Goal: Task Accomplishment & Management: Use online tool/utility

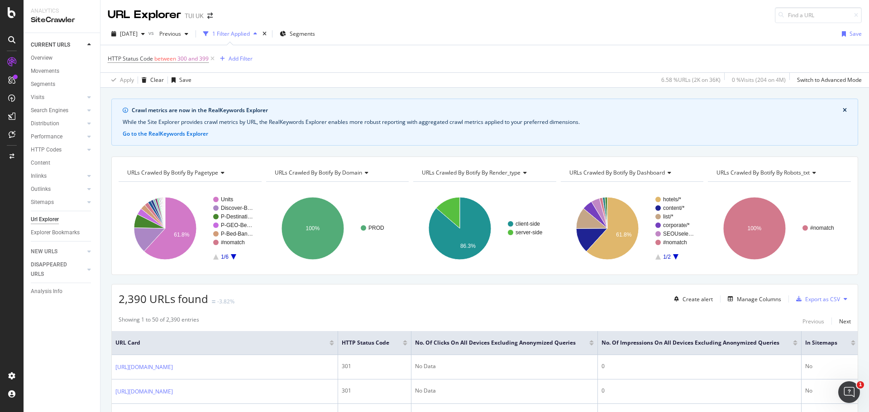
scroll to position [39, 0]
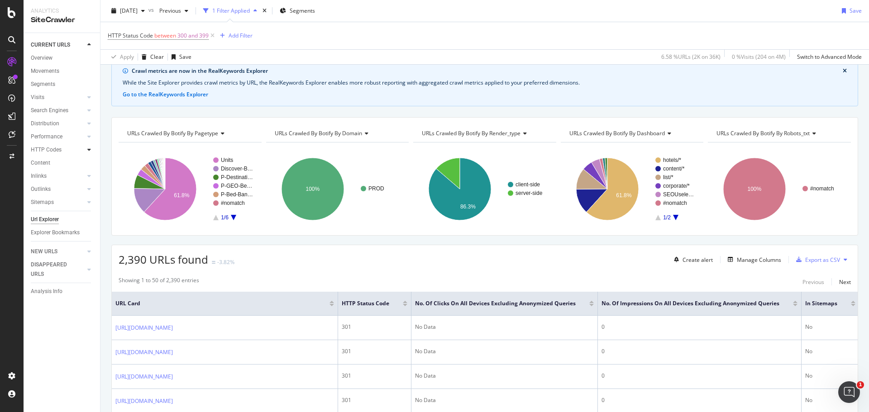
click at [85, 151] on div at bounding box center [89, 149] width 9 height 9
click at [48, 187] on div "Insights" at bounding box center [44, 190] width 19 height 10
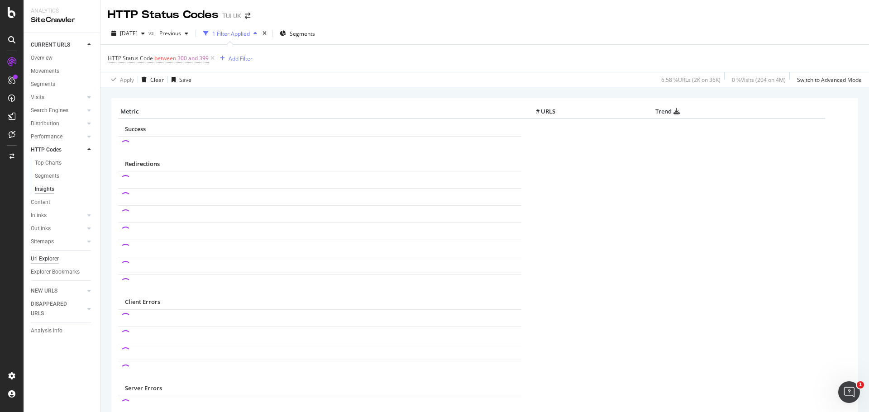
click at [54, 261] on div "Url Explorer" at bounding box center [45, 259] width 28 height 10
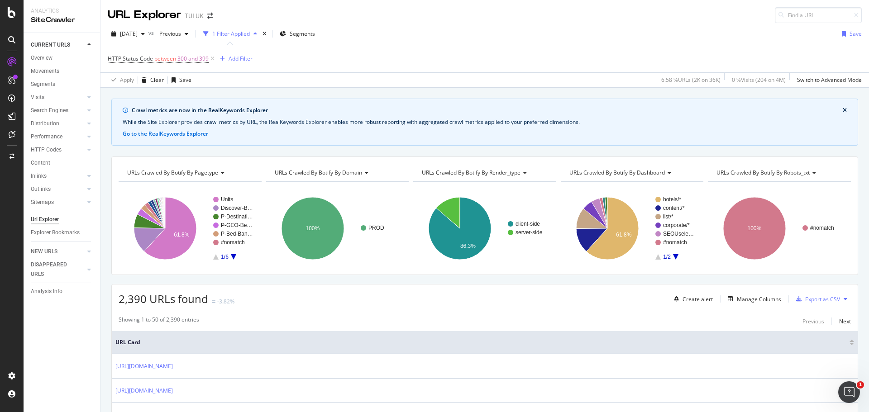
click at [737, 293] on div "Create alert Manage Columns Export as CSV" at bounding box center [760, 298] width 181 height 15
click at [744, 298] on div "Manage Columns" at bounding box center [759, 299] width 44 height 8
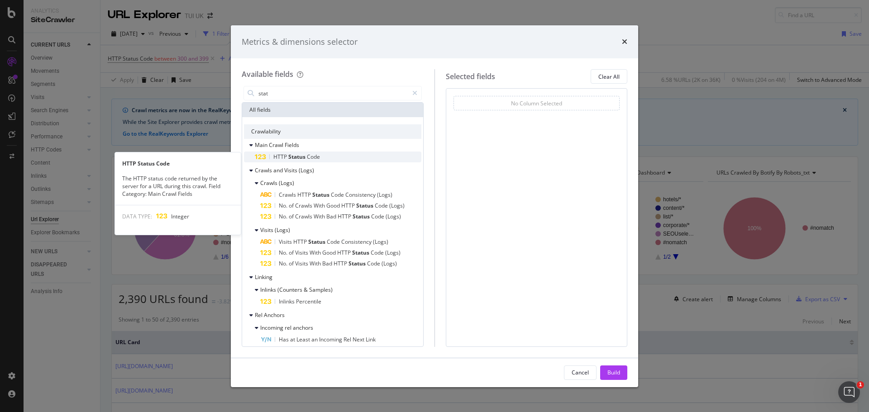
type input "stat"
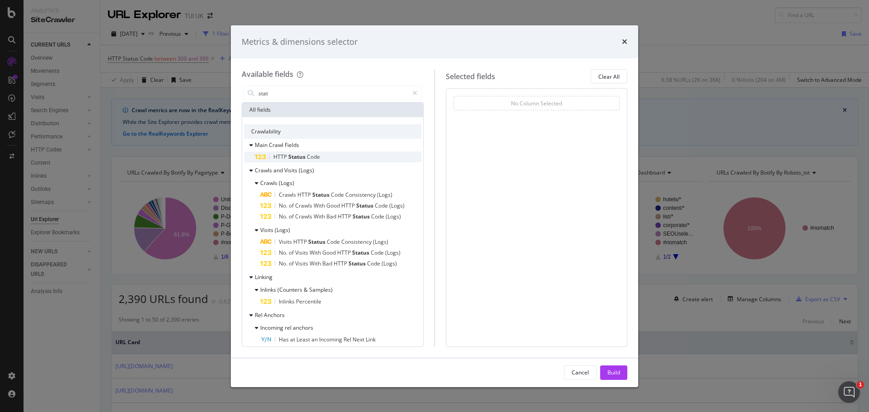
click at [315, 159] on span "Code" at bounding box center [313, 157] width 13 height 8
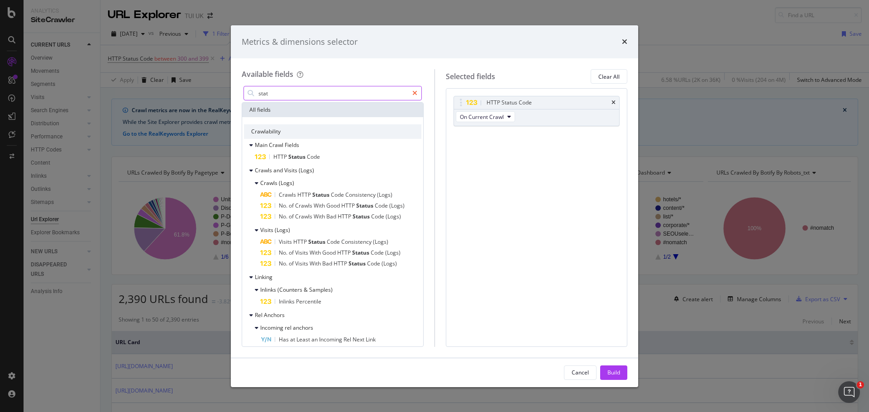
click at [414, 95] on icon "modal" at bounding box center [414, 93] width 5 height 6
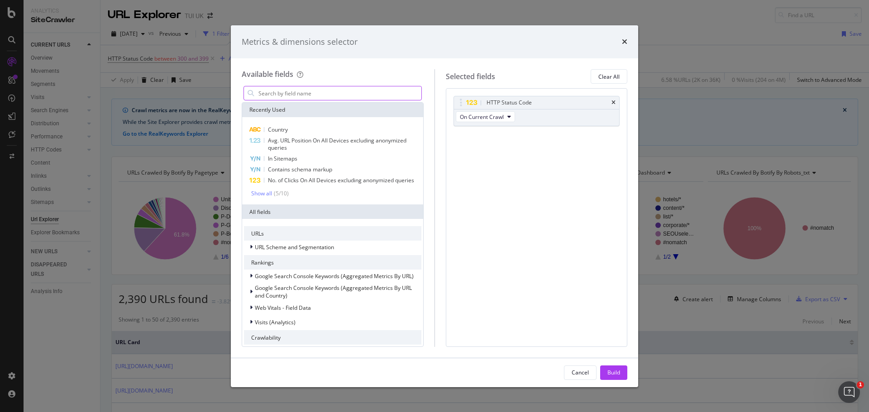
click at [352, 84] on div "modal" at bounding box center [333, 93] width 182 height 18
click at [352, 95] on input "modal" at bounding box center [339, 93] width 164 height 14
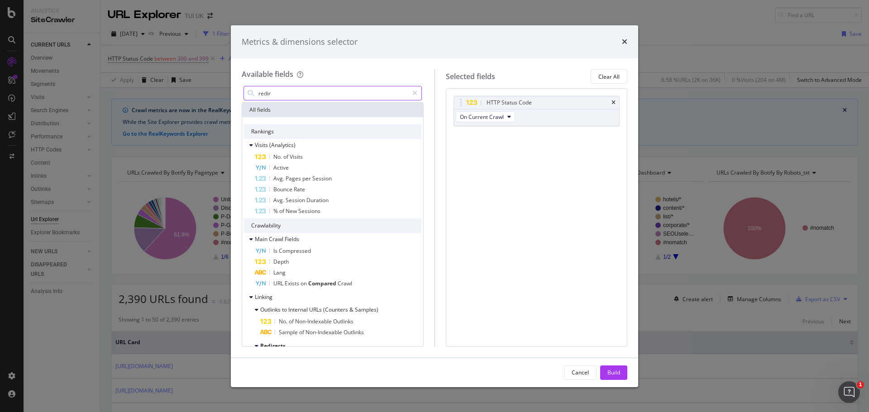
click at [352, 95] on input "redir" at bounding box center [332, 93] width 151 height 14
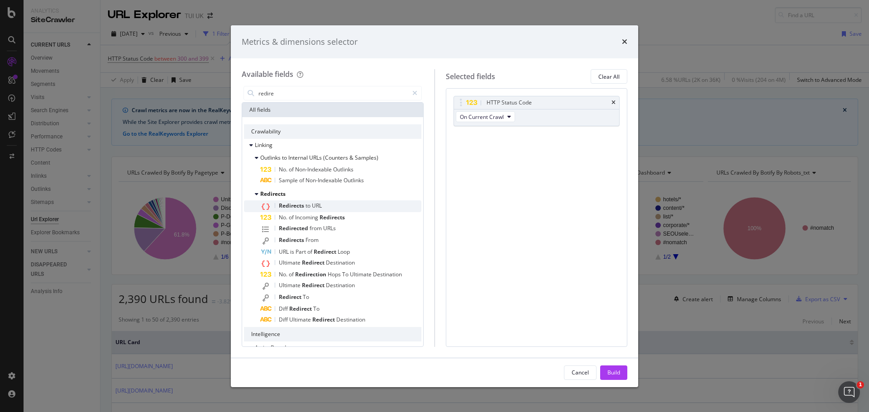
click at [323, 206] on div "Redirects to URL" at bounding box center [340, 206] width 161 height 12
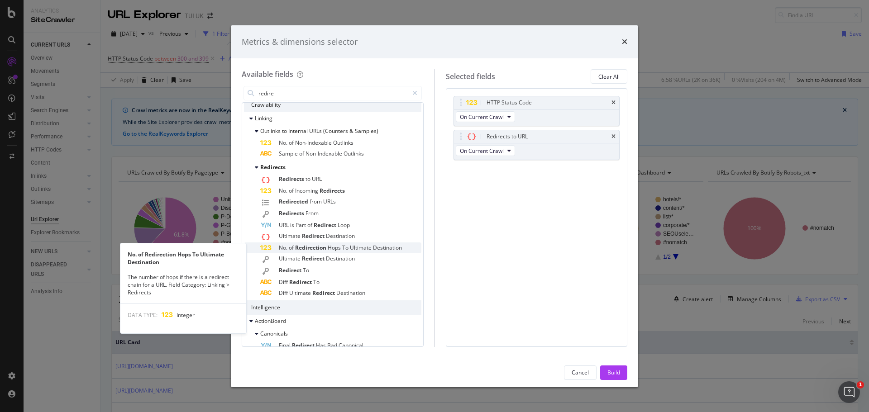
scroll to position [27, 0]
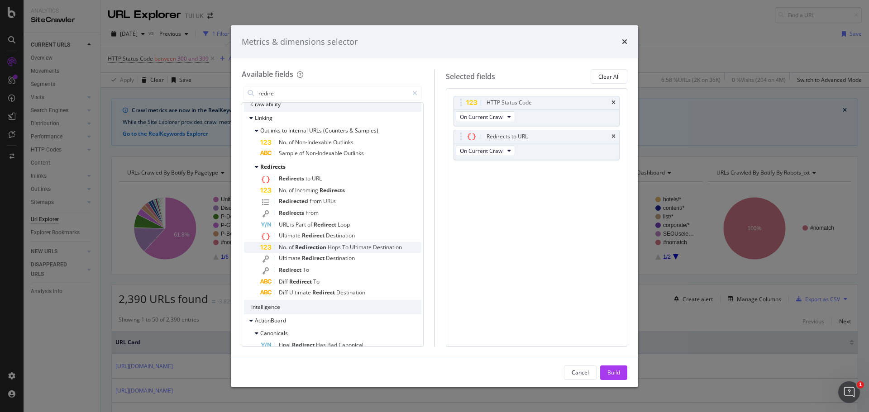
click at [317, 247] on span "Redirection" at bounding box center [311, 247] width 33 height 8
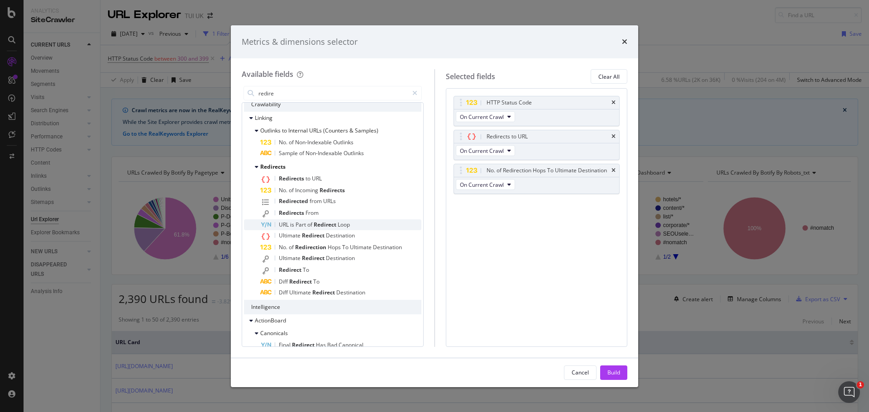
click at [303, 223] on span "Part" at bounding box center [301, 225] width 12 height 8
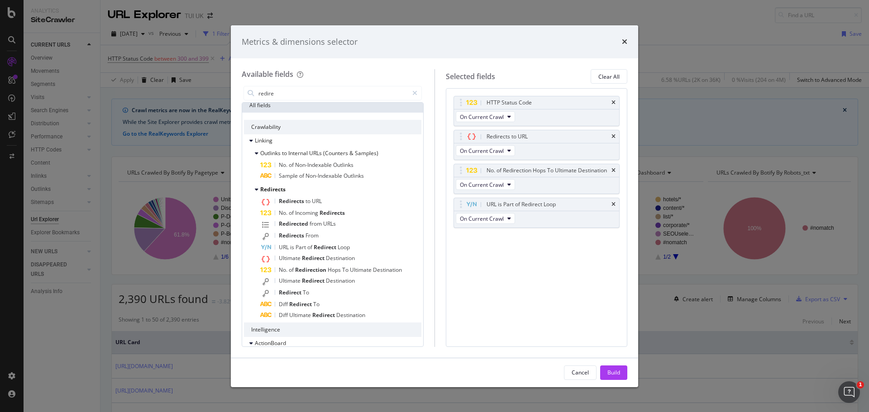
scroll to position [0, 0]
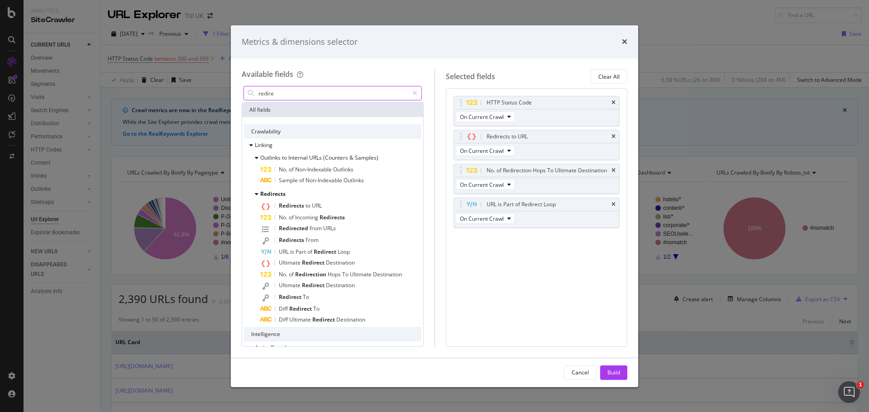
click at [302, 98] on input "redire" at bounding box center [332, 93] width 151 height 14
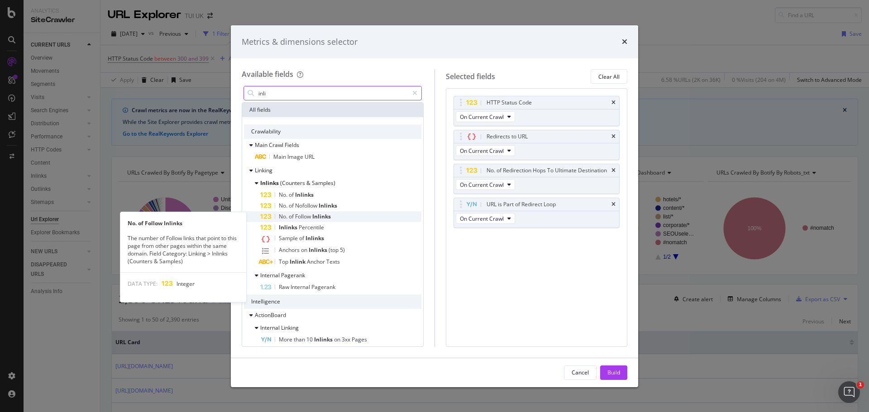
type input "inli"
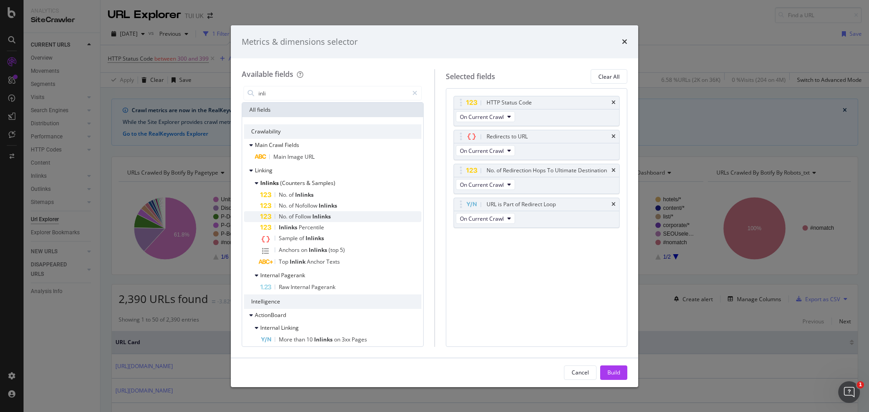
click at [332, 214] on div "No. of Follow Inlinks" at bounding box center [340, 216] width 161 height 11
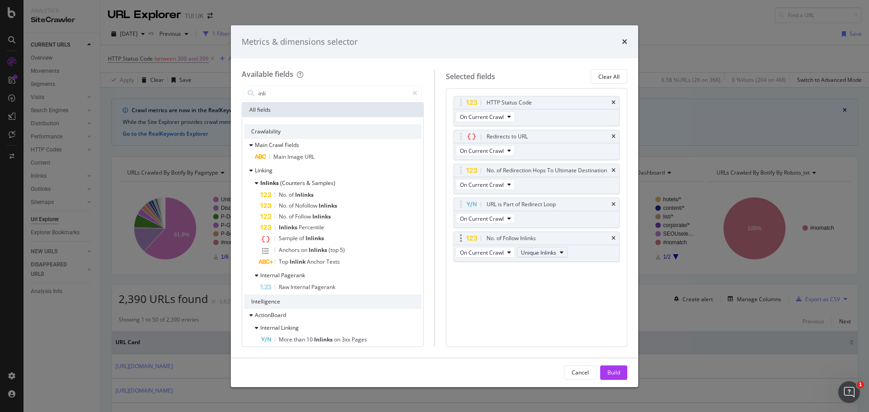
click at [531, 251] on span "Unique Inlinks" at bounding box center [538, 253] width 35 height 8
click at [545, 250] on span "Unique Inlinks" at bounding box center [538, 253] width 35 height 8
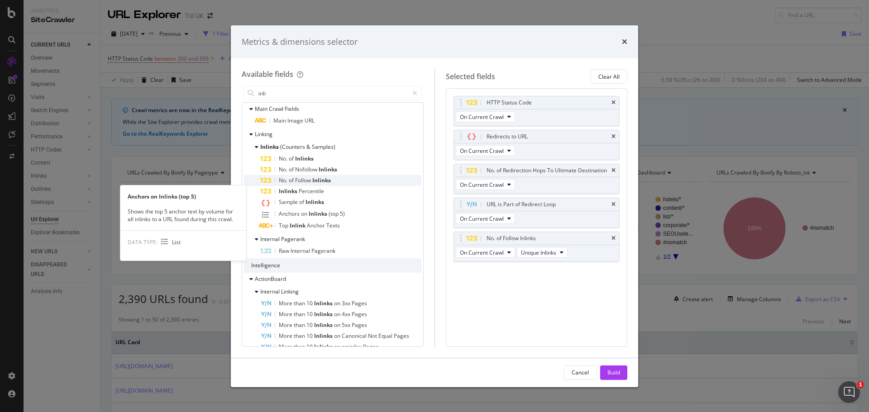
scroll to position [60, 0]
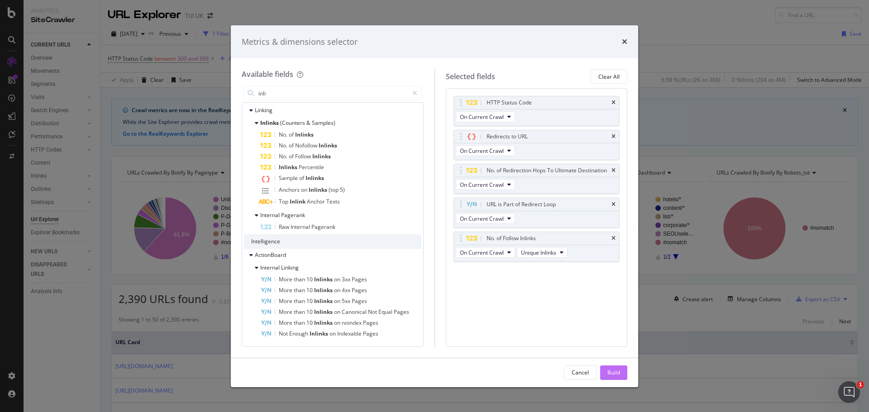
click at [610, 369] on div "Build" at bounding box center [613, 373] width 13 height 8
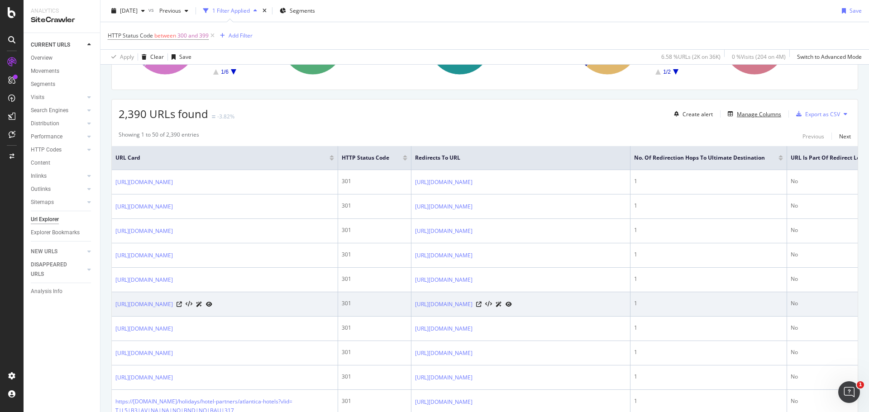
scroll to position [182, 0]
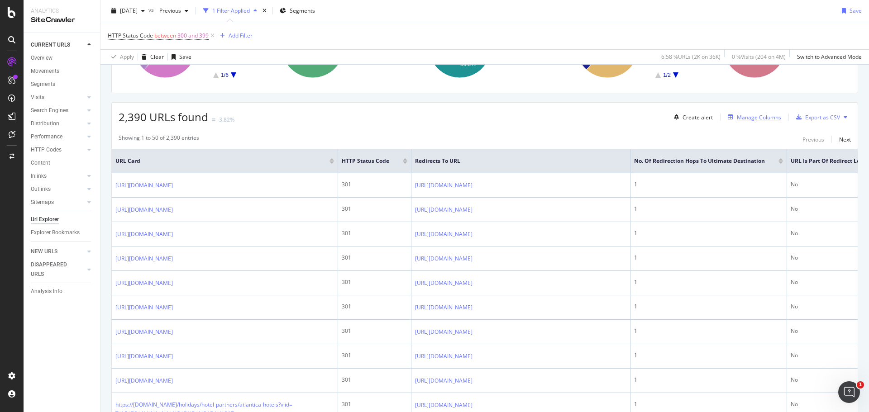
click at [740, 114] on div "Manage Columns" at bounding box center [759, 118] width 44 height 8
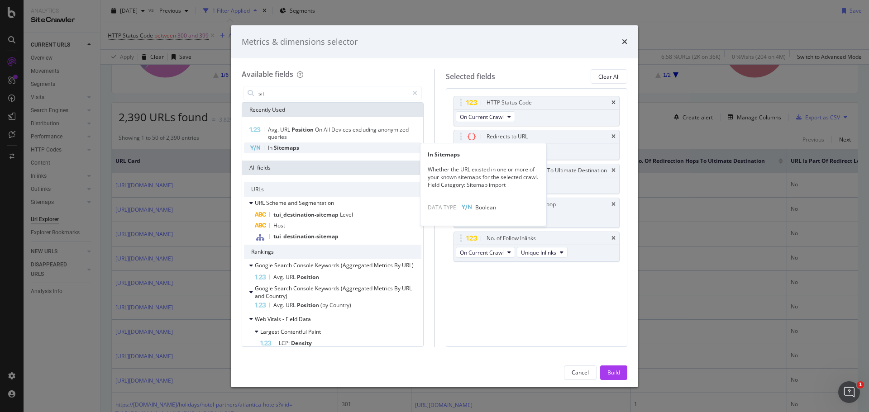
type input "sit"
click at [294, 149] on span "Sitemaps" at bounding box center [286, 148] width 25 height 8
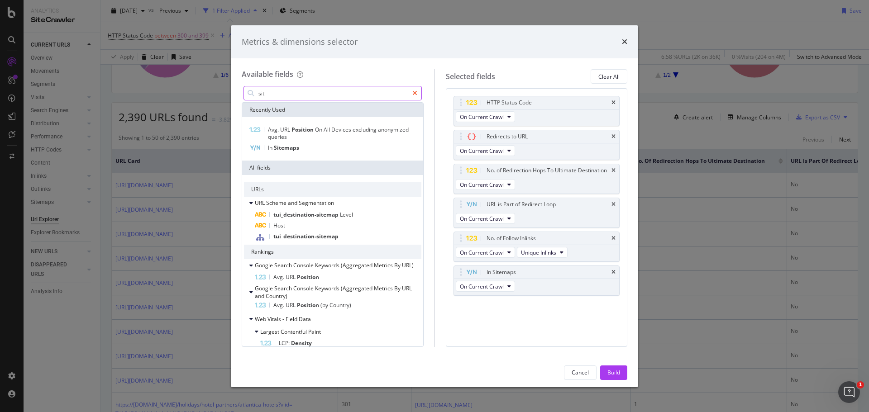
click at [417, 95] on icon "modal" at bounding box center [414, 93] width 5 height 6
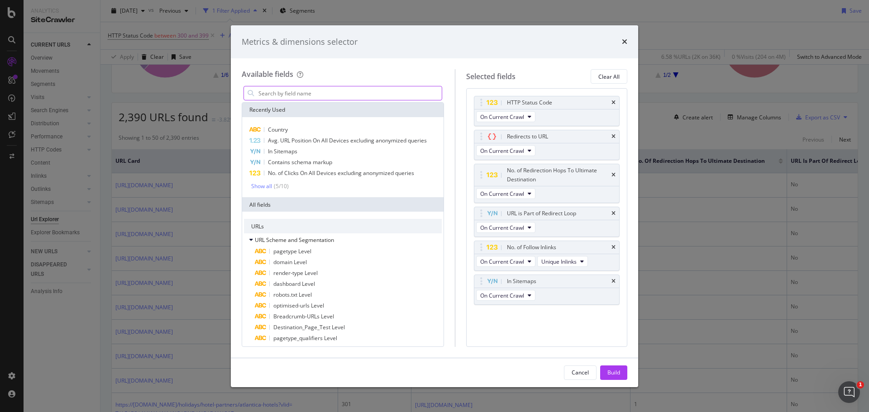
click at [372, 95] on input "modal" at bounding box center [349, 93] width 184 height 14
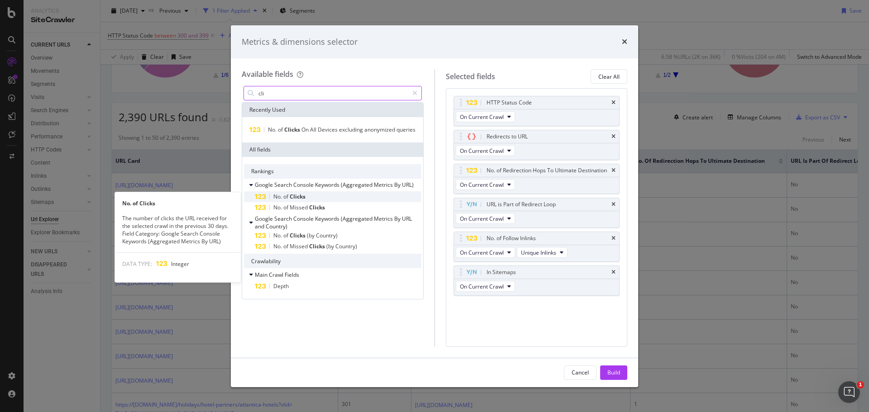
type input "cli"
click at [296, 196] on span "Clicks" at bounding box center [298, 197] width 16 height 8
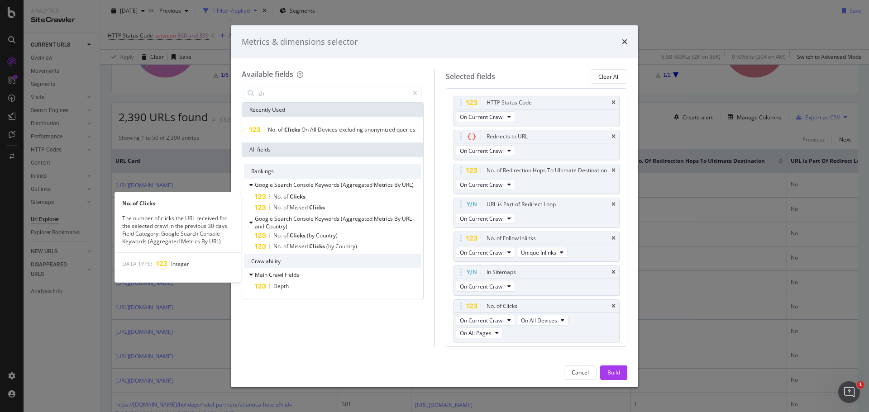
scroll to position [5, 0]
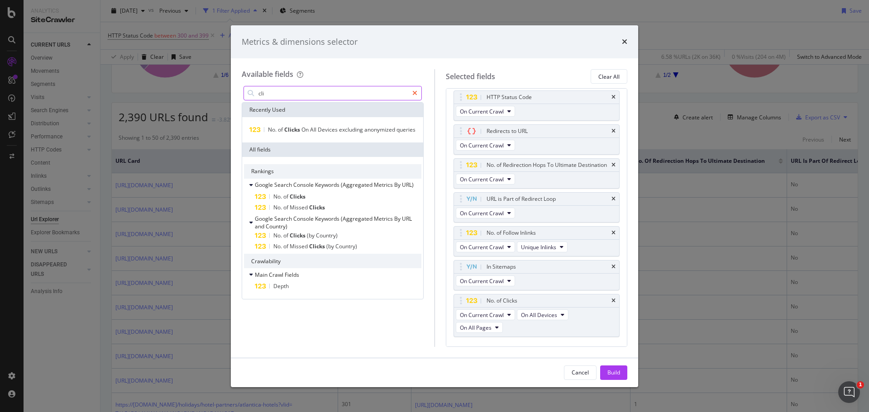
click at [413, 92] on icon "modal" at bounding box center [414, 93] width 5 height 6
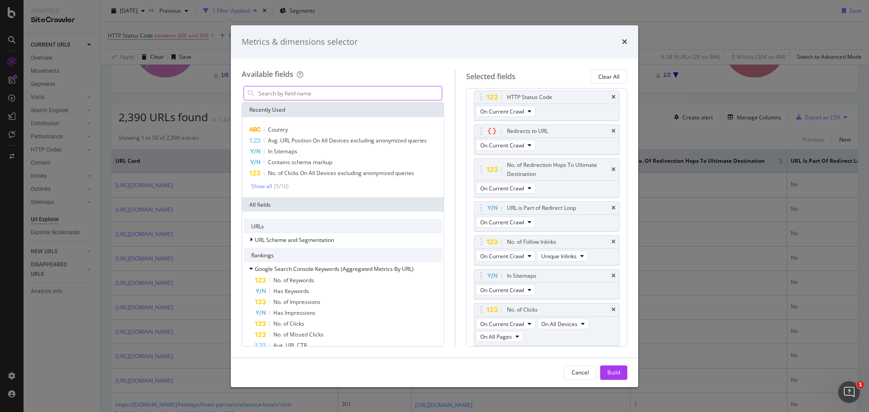
click at [413, 92] on input "modal" at bounding box center [349, 93] width 184 height 14
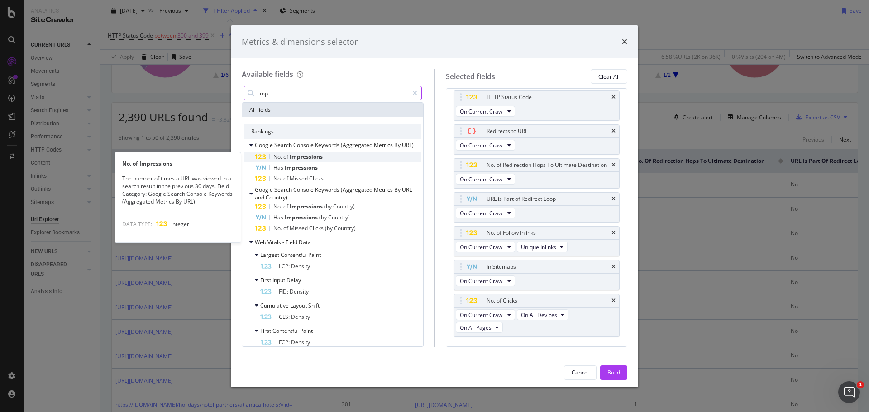
type input "imp"
click at [314, 155] on span "Impressions" at bounding box center [306, 157] width 33 height 8
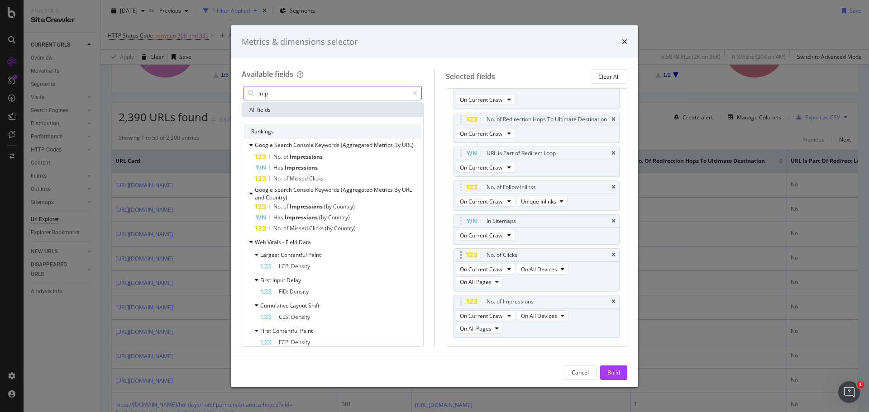
scroll to position [52, 0]
drag, startPoint x: 472, startPoint y: 262, endPoint x: 489, endPoint y: 137, distance: 126.0
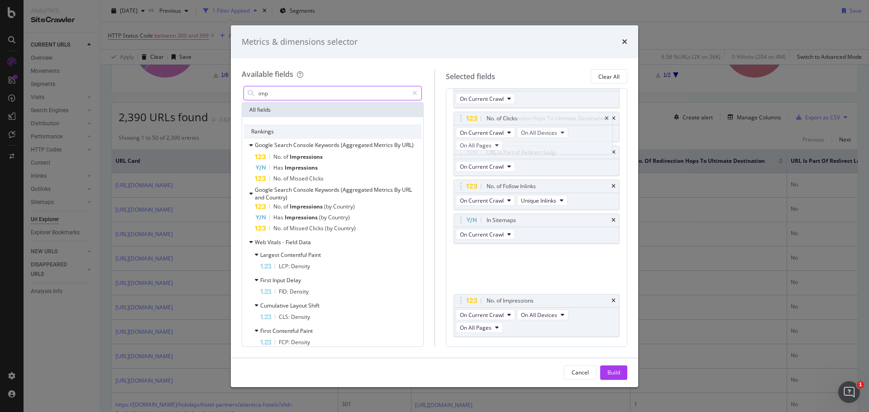
click at [487, 144] on body "Analytics SiteCrawler CURRENT URLS Overview Movements Segments Visits Analysis …" at bounding box center [434, 206] width 869 height 412
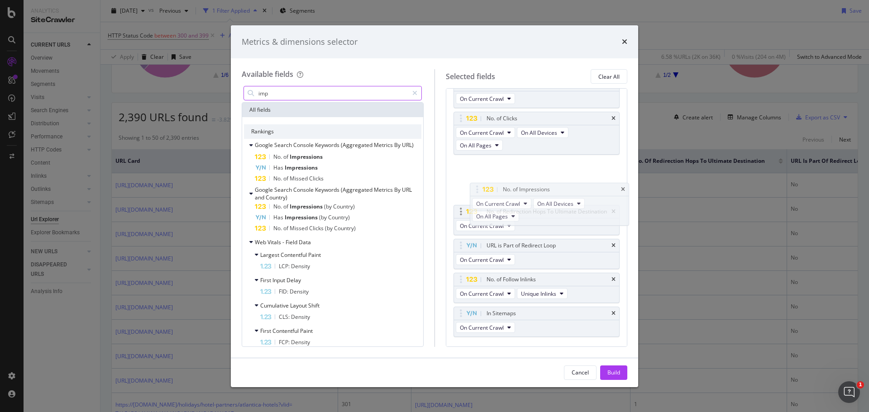
drag, startPoint x: 464, startPoint y: 307, endPoint x: 481, endPoint y: 176, distance: 131.3
click at [481, 176] on body "Analytics SiteCrawler CURRENT URLS Overview Movements Segments Visits Analysis …" at bounding box center [434, 206] width 869 height 412
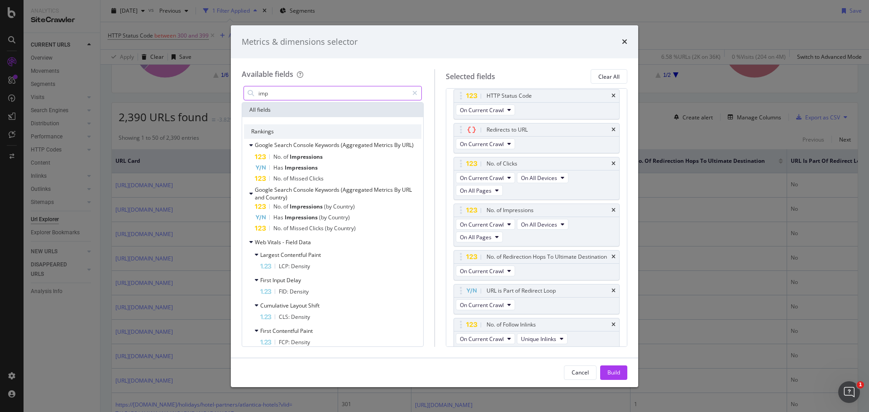
scroll to position [0, 0]
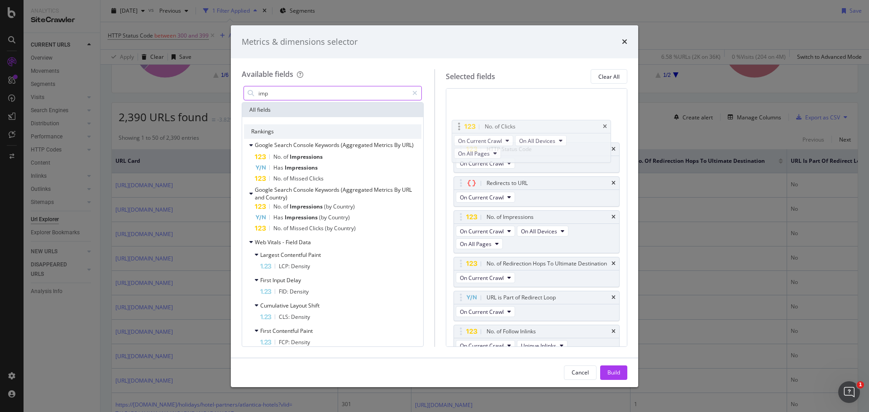
drag, startPoint x: 465, startPoint y: 167, endPoint x: 463, endPoint y: 122, distance: 44.4
click at [463, 122] on body "Analytics SiteCrawler CURRENT URLS Overview Movements Segments Visits Analysis …" at bounding box center [434, 206] width 869 height 412
drag, startPoint x: 477, startPoint y: 150, endPoint x: 478, endPoint y: 113, distance: 37.1
click at [478, 113] on body "Analytics SiteCrawler CURRENT URLS Overview Movements Segments Visits Analysis …" at bounding box center [434, 206] width 869 height 412
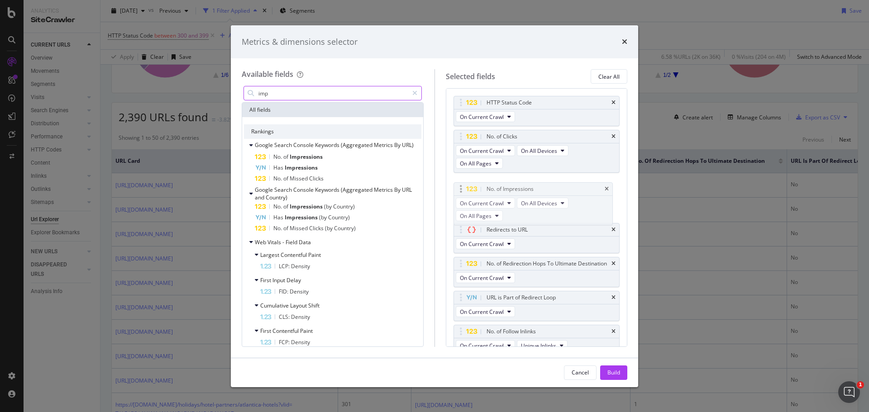
drag, startPoint x: 479, startPoint y: 218, endPoint x: 479, endPoint y: 189, distance: 29.0
click at [479, 189] on body "Analytics SiteCrawler CURRENT URLS Overview Movements Segments Visits Analysis …" at bounding box center [434, 206] width 869 height 412
click at [609, 370] on div "Build" at bounding box center [613, 373] width 13 height 8
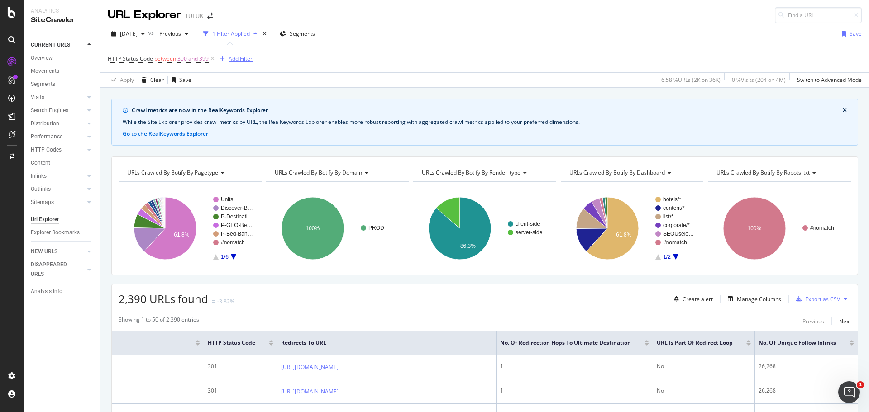
click at [225, 56] on div "button" at bounding box center [222, 58] width 12 height 5
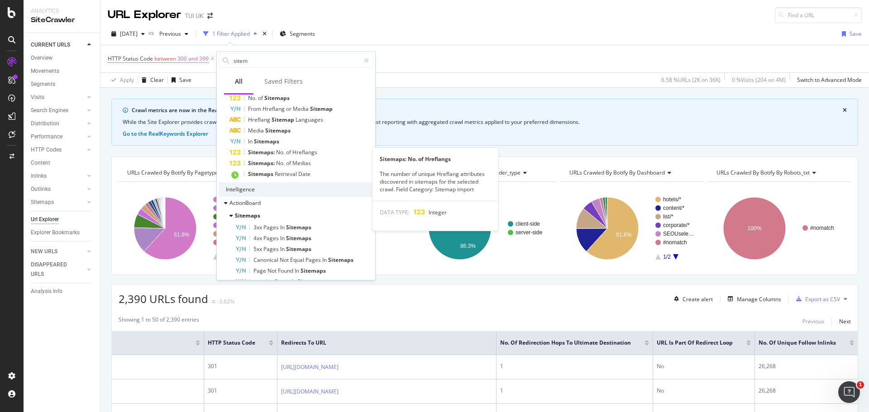
scroll to position [123, 0]
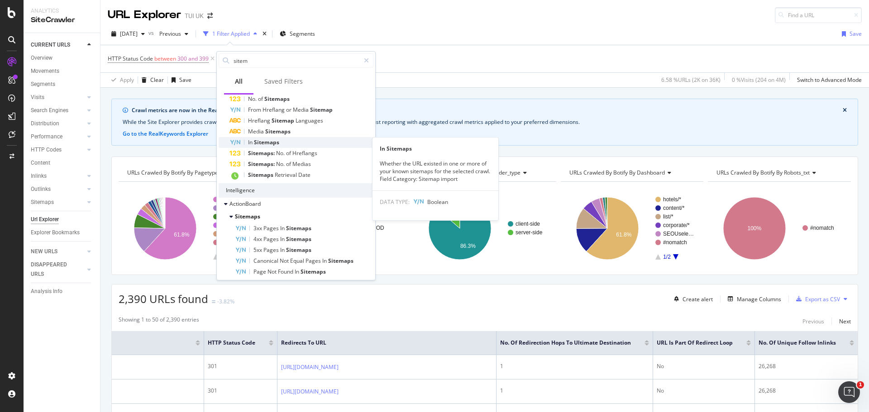
type input "sitem"
click at [276, 145] on span "Sitemaps" at bounding box center [266, 142] width 25 height 8
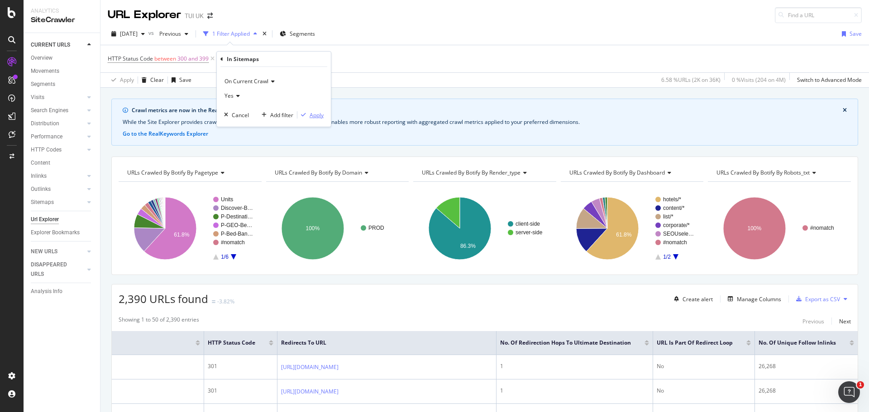
click at [310, 116] on div "Apply" at bounding box center [317, 115] width 14 height 8
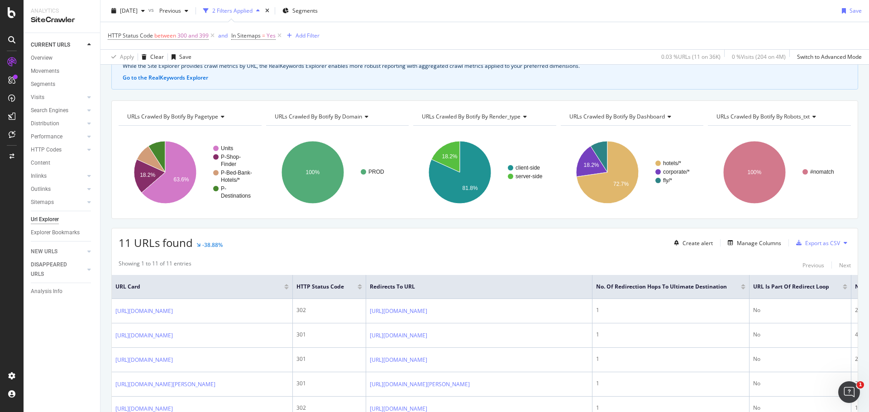
scroll to position [58, 0]
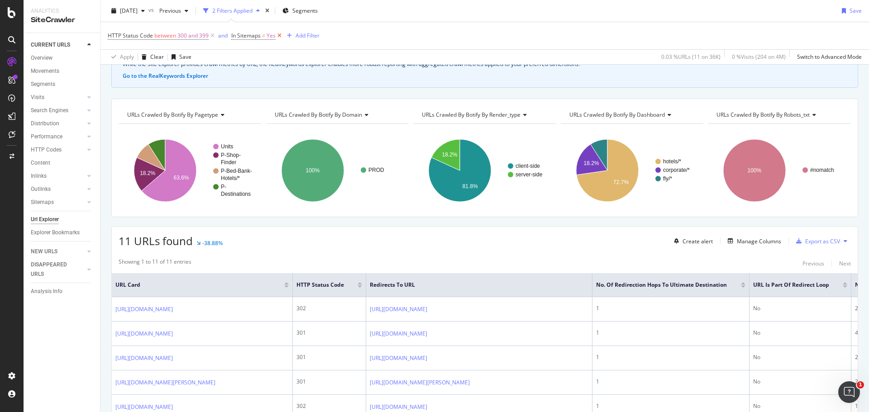
click at [281, 35] on icon at bounding box center [280, 35] width 8 height 9
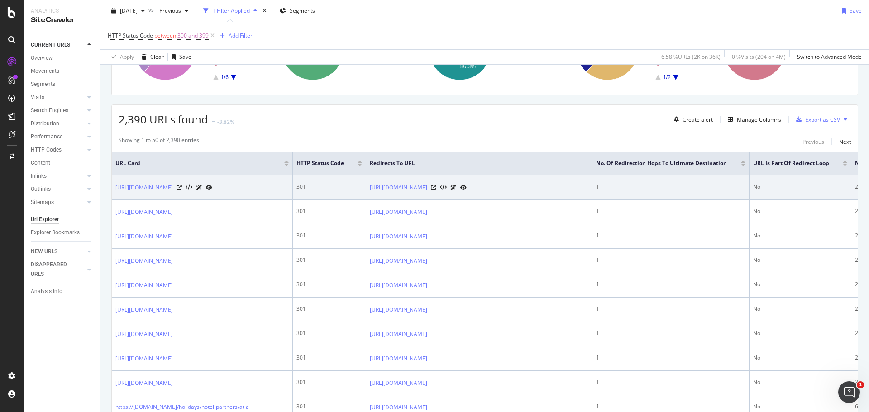
scroll to position [0, 103]
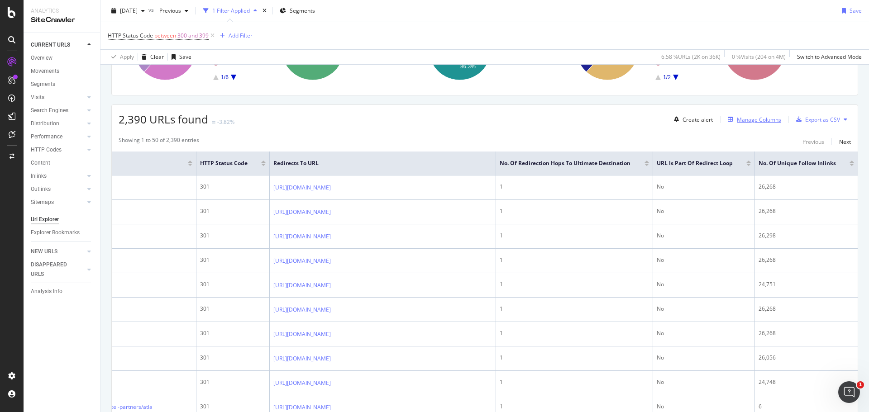
click at [742, 121] on div "Manage Columns" at bounding box center [759, 120] width 44 height 8
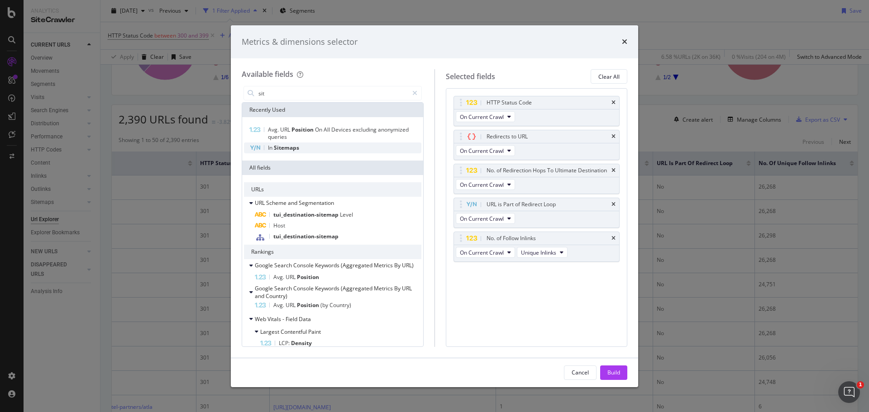
click at [305, 148] on div "In Sitemaps" at bounding box center [332, 148] width 177 height 11
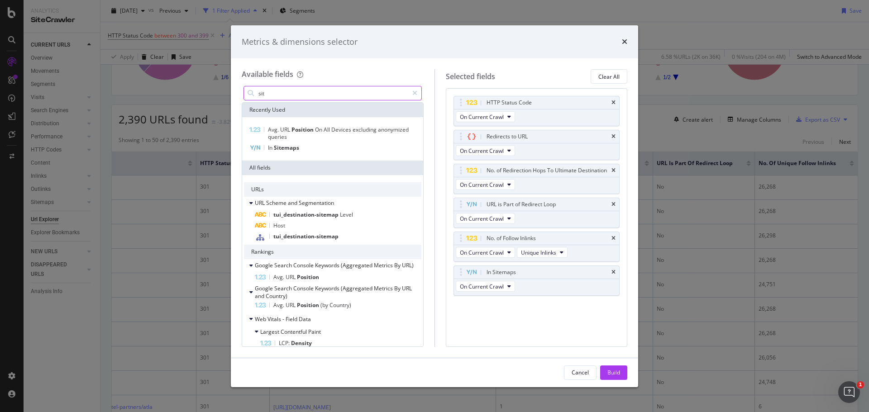
click at [281, 93] on input "sit" at bounding box center [332, 93] width 151 height 14
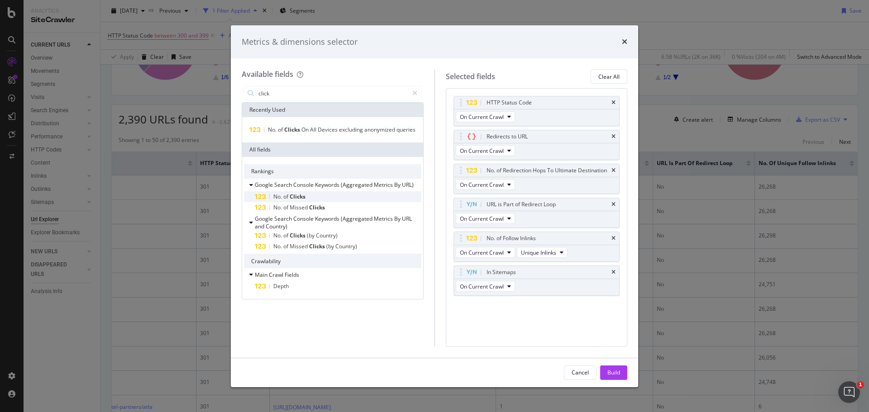
click at [309, 191] on div "No. of Clicks" at bounding box center [338, 196] width 167 height 11
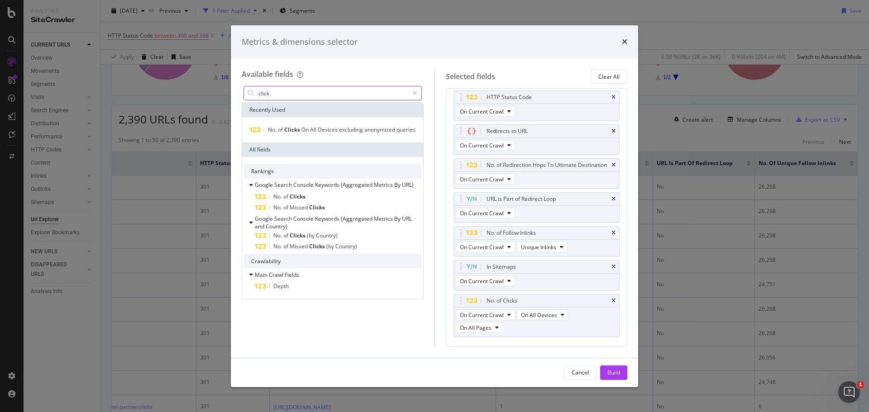
click at [292, 92] on input "click" at bounding box center [332, 93] width 151 height 14
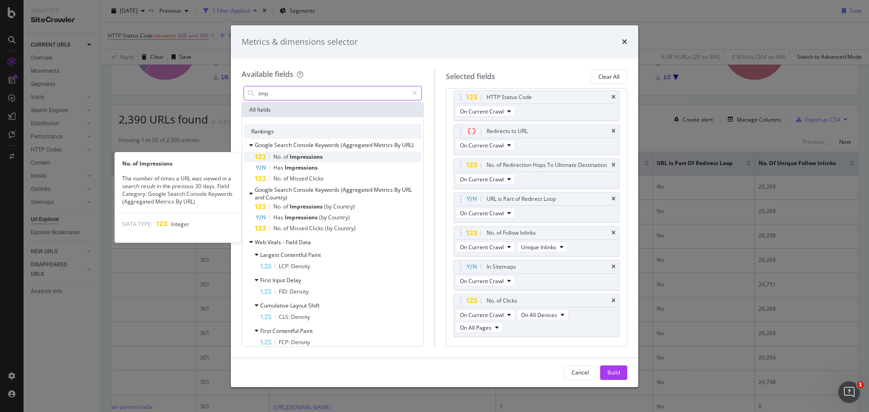
type input "imp"
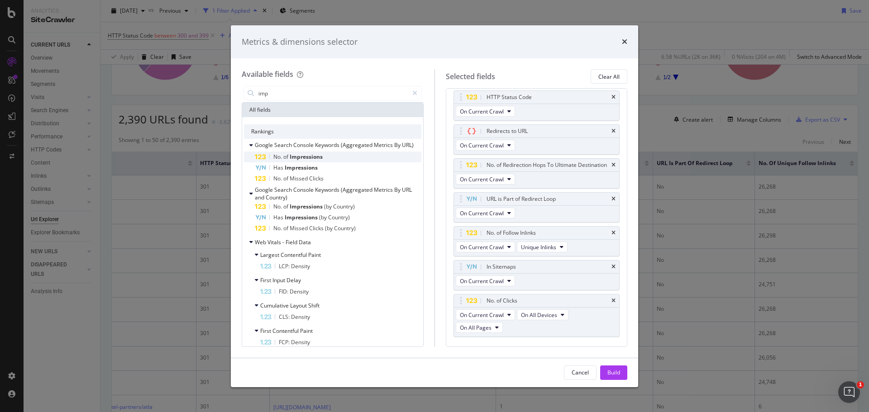
click at [286, 157] on span "of" at bounding box center [286, 157] width 6 height 8
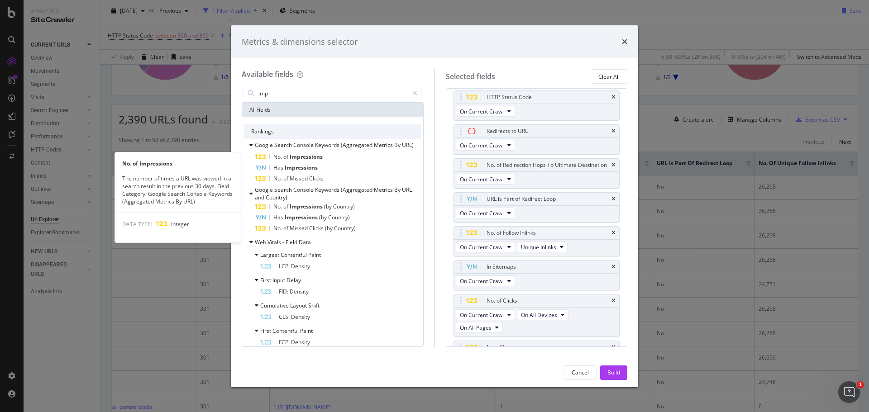
scroll to position [52, 0]
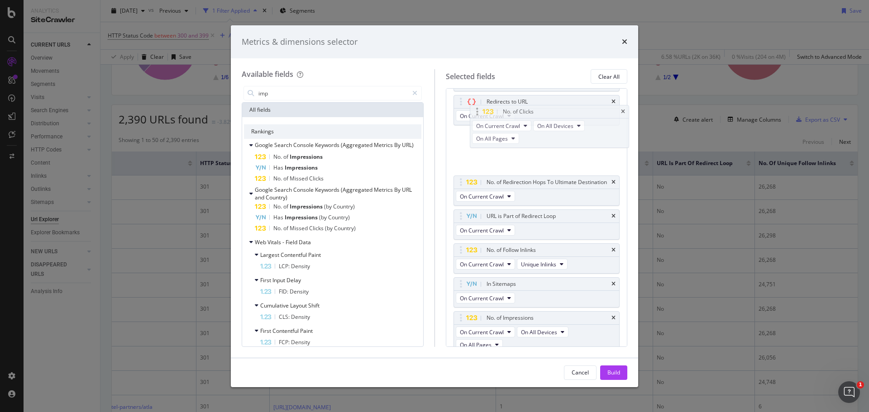
drag, startPoint x: 459, startPoint y: 266, endPoint x: 476, endPoint y: 99, distance: 168.2
click at [476, 99] on body "Analytics SiteCrawler CURRENT URLS Overview Movements Segments Visits Analysis …" at bounding box center [434, 206] width 869 height 412
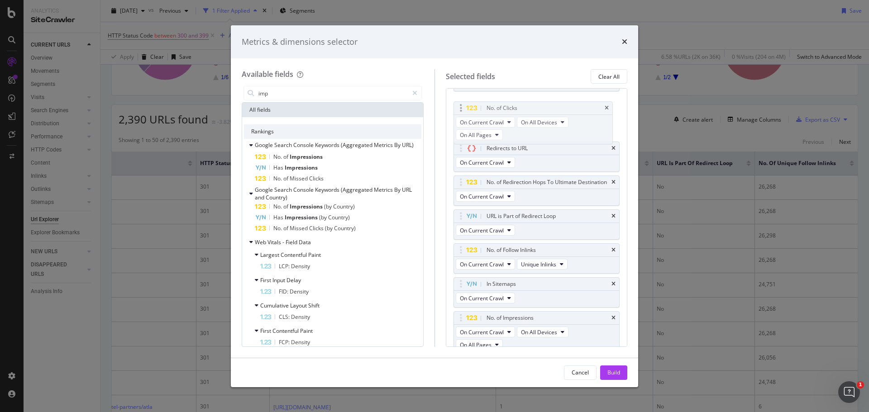
scroll to position [25, 0]
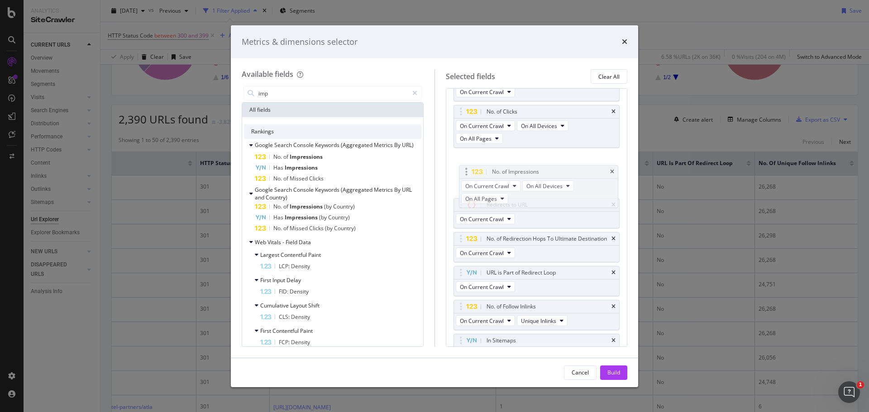
drag, startPoint x: 460, startPoint y: 338, endPoint x: 465, endPoint y: 173, distance: 165.2
click at [465, 173] on body "Analytics SiteCrawler CURRENT URLS Overview Movements Segments Visits Analysis …" at bounding box center [434, 206] width 869 height 412
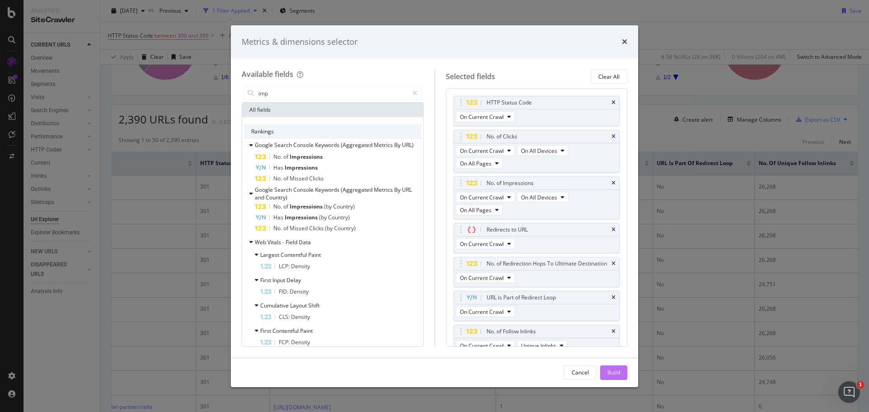
click at [619, 379] on div "Build" at bounding box center [613, 373] width 13 height 14
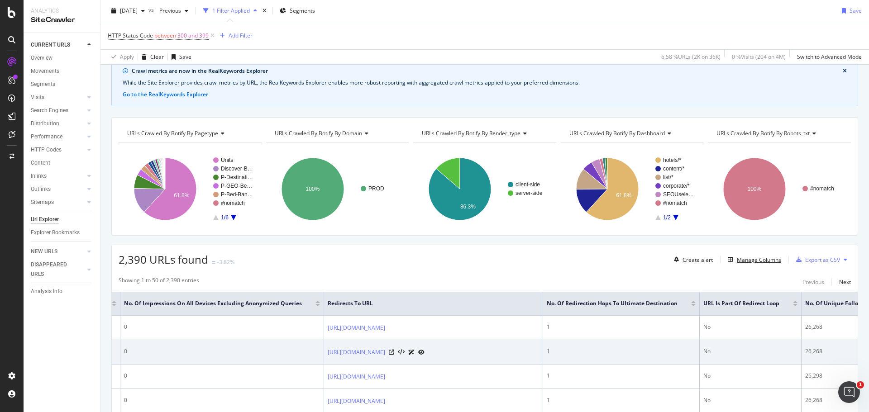
scroll to position [0, 592]
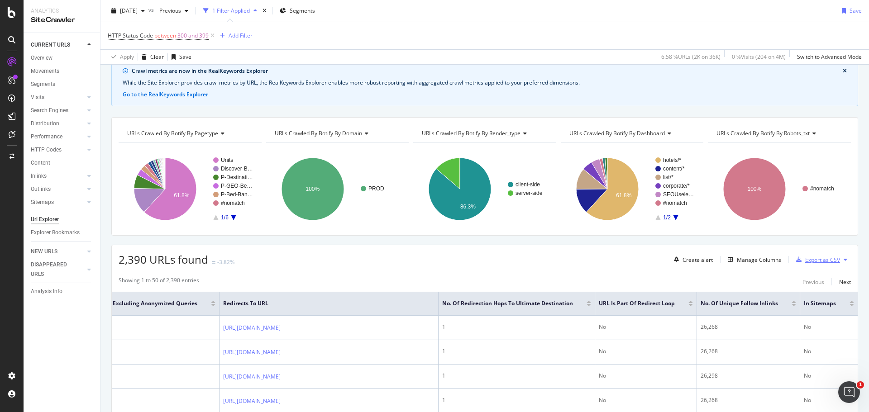
click at [805, 260] on div "Export as CSV" at bounding box center [822, 260] width 35 height 8
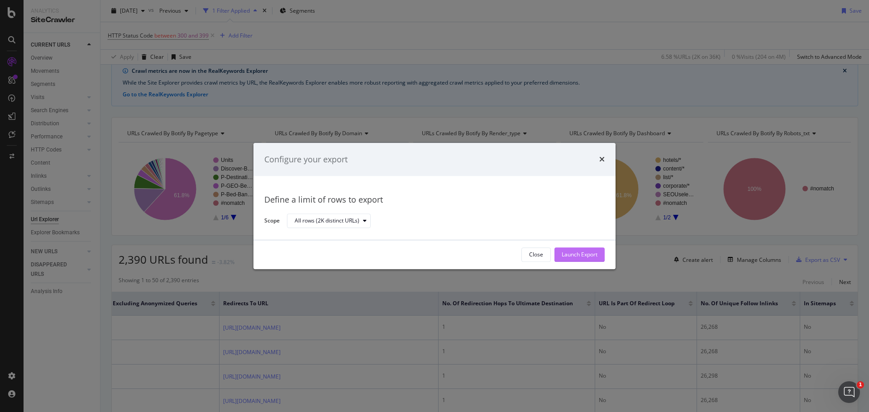
click at [562, 253] on div "Launch Export" at bounding box center [580, 255] width 36 height 8
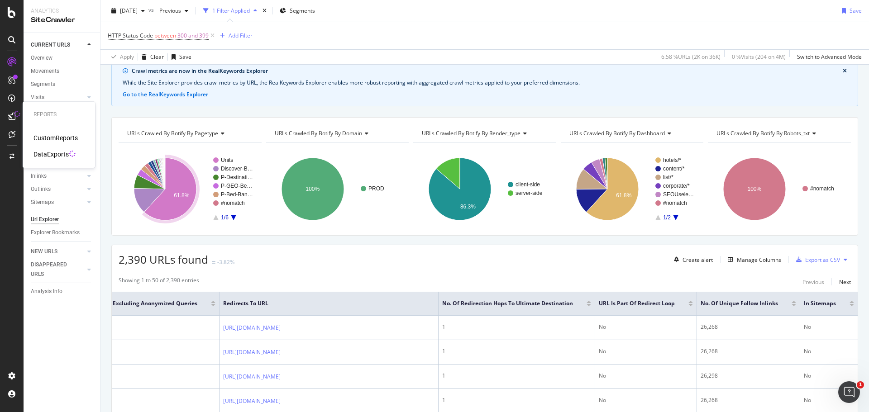
click at [67, 151] on div "DataExports" at bounding box center [50, 154] width 35 height 9
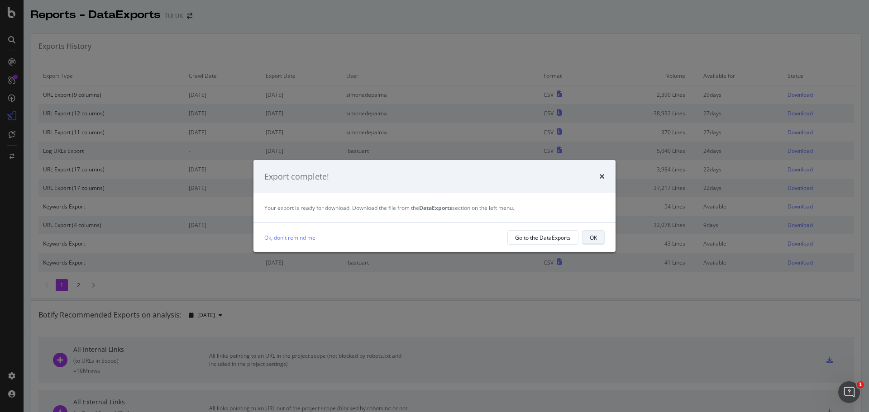
click at [587, 235] on button "OK" at bounding box center [593, 237] width 23 height 14
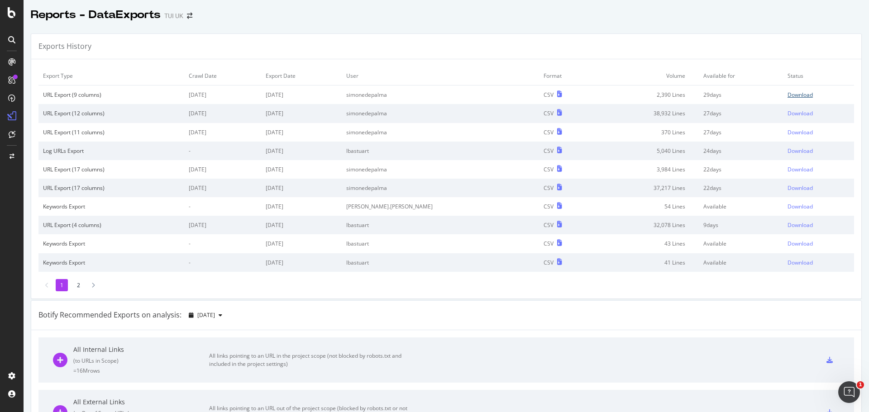
click at [787, 95] on div "Download" at bounding box center [799, 95] width 25 height 8
